Goal: Task Accomplishment & Management: Complete application form

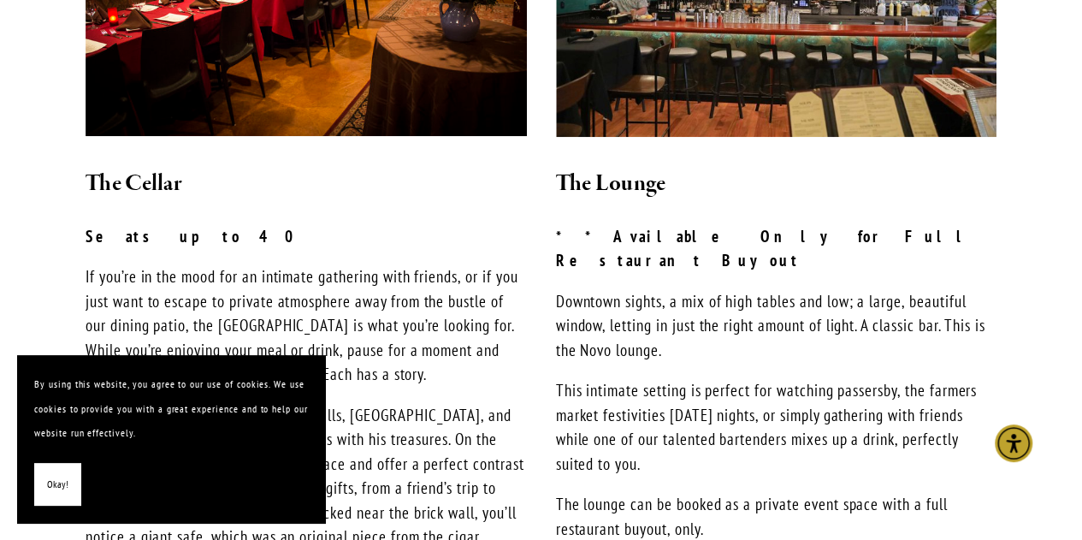
scroll to position [1398, 0]
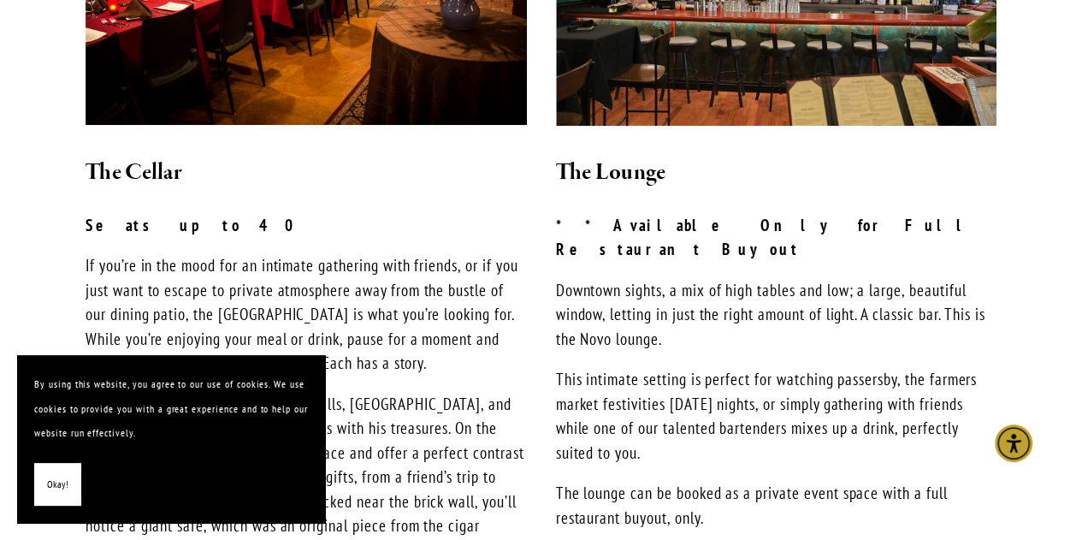
click at [65, 478] on span "Okay!" at bounding box center [57, 484] width 21 height 25
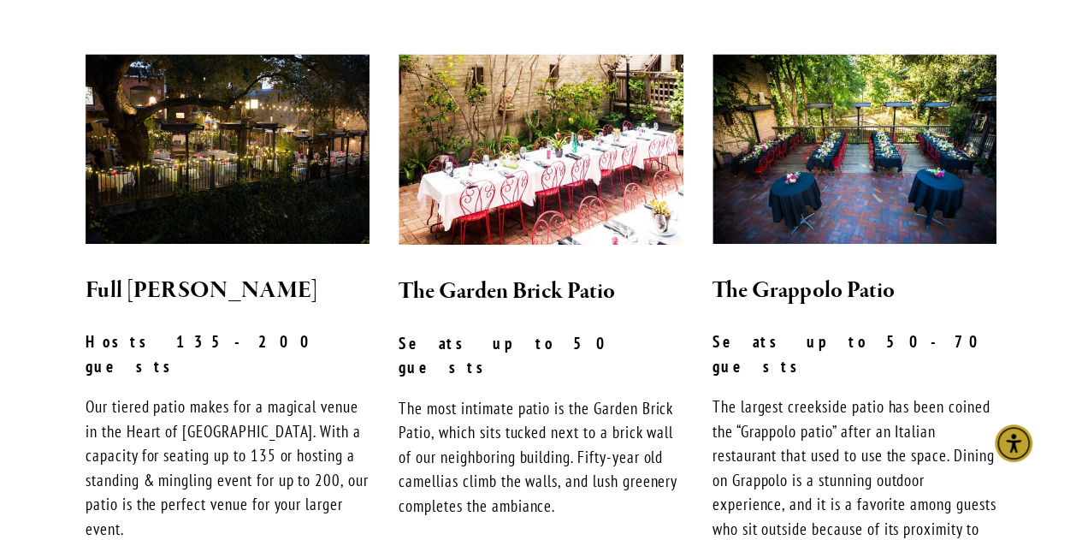
scroll to position [433, 0]
click at [892, 151] on img at bounding box center [854, 149] width 284 height 190
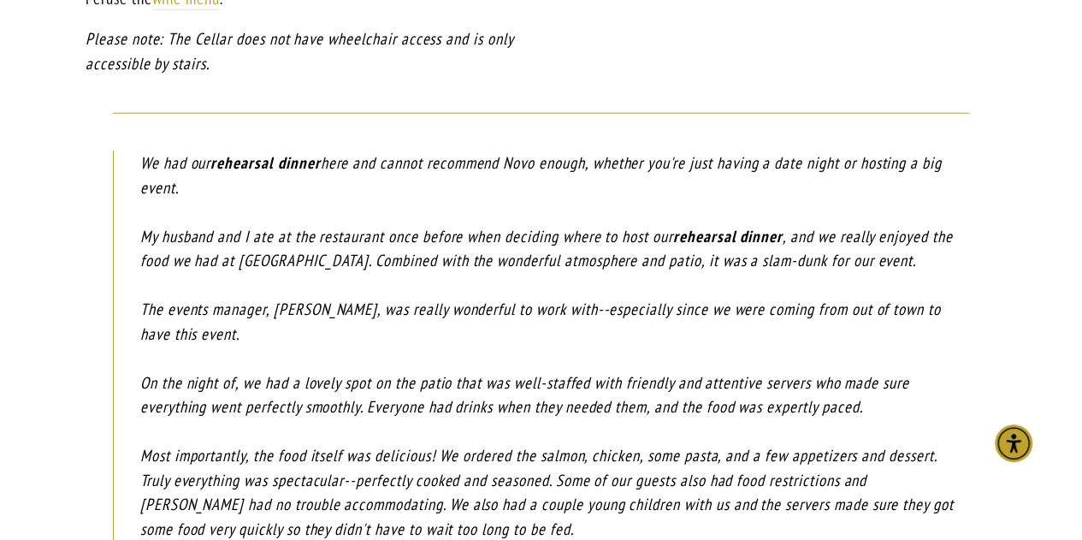
scroll to position [2161, 0]
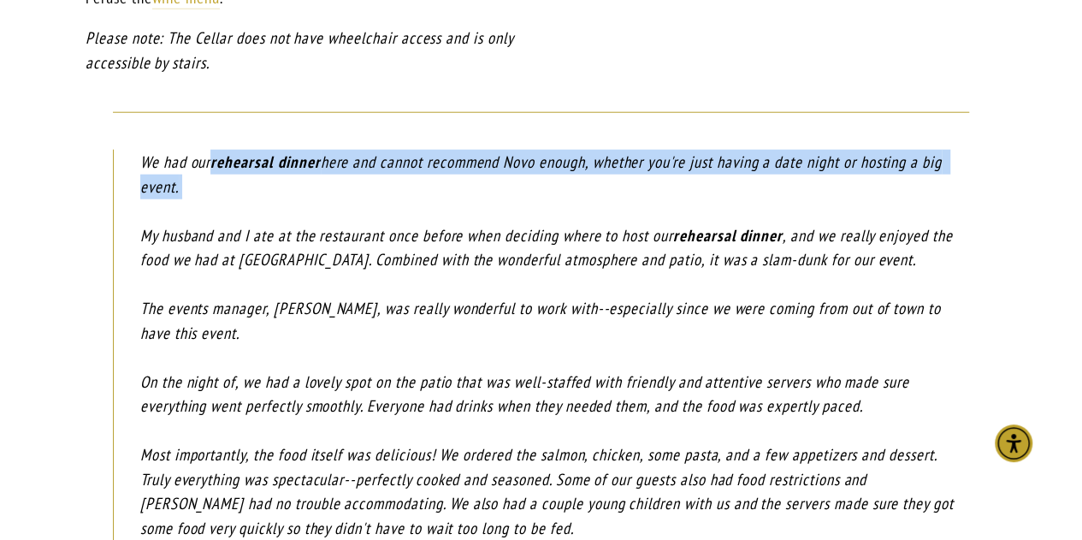
drag, startPoint x: 217, startPoint y: 90, endPoint x: 357, endPoint y: 139, distance: 148.5
click at [357, 150] on p "We had our rehearsal dinner here and cannot recommend Novo enough, whether you'…" at bounding box center [554, 369] width 829 height 439
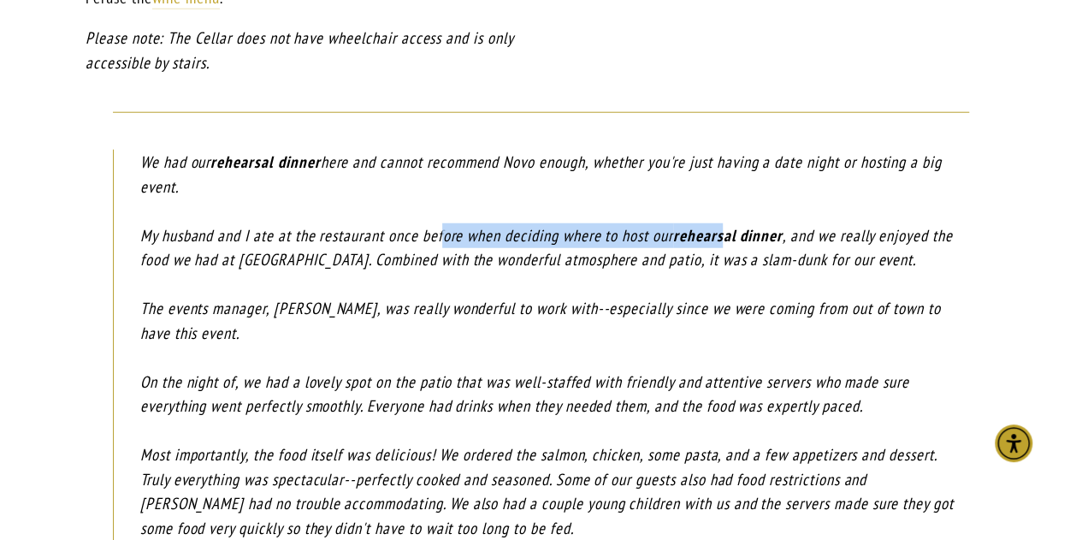
drag, startPoint x: 446, startPoint y: 171, endPoint x: 735, endPoint y: 178, distance: 289.1
click at [735, 178] on p "We had our rehearsal dinner here and cannot recommend Novo enough, whether you'…" at bounding box center [554, 369] width 829 height 439
click at [735, 225] on em "rehearsal dinner" at bounding box center [727, 235] width 109 height 21
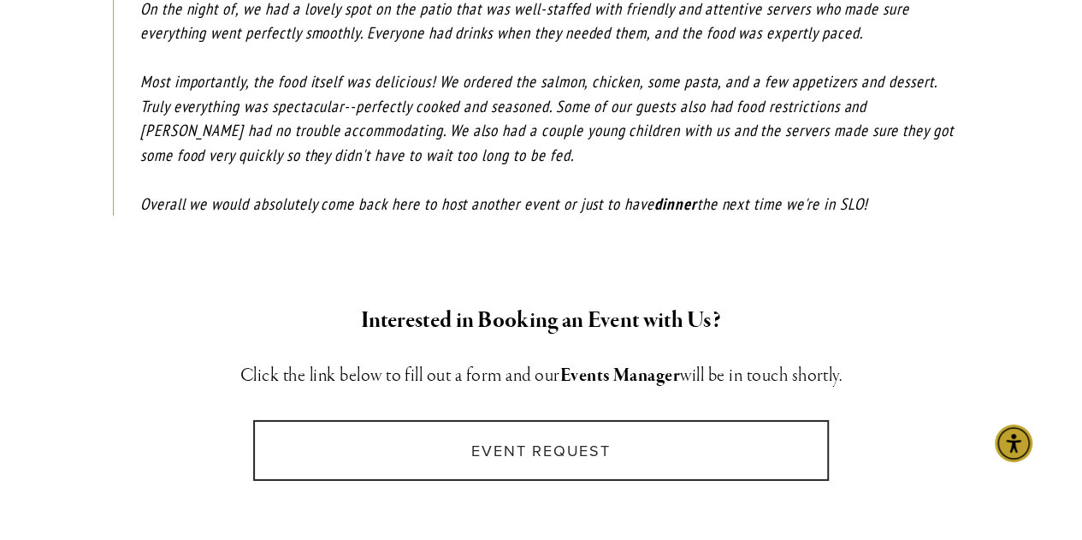
scroll to position [2533, 0]
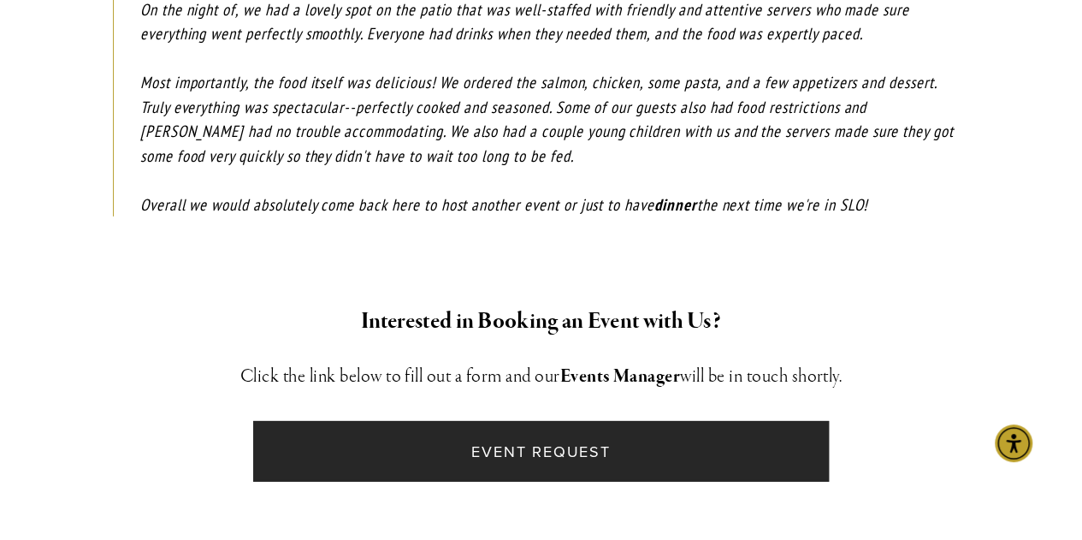
click at [528, 421] on link "Event Request" at bounding box center [540, 451] width 575 height 61
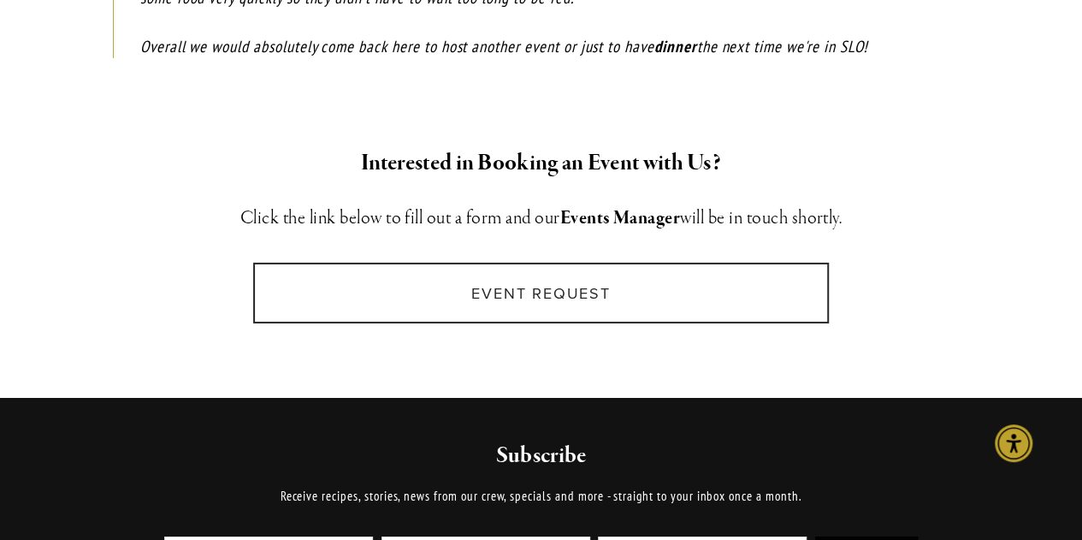
scroll to position [2706, 0]
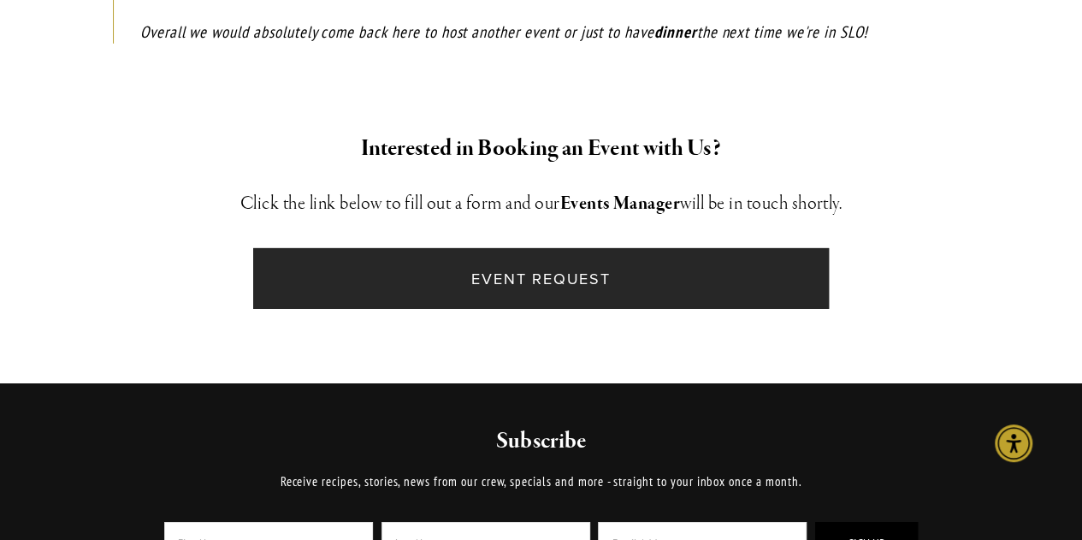
click at [575, 248] on link "Event Request" at bounding box center [540, 278] width 575 height 61
